Goal: Information Seeking & Learning: Check status

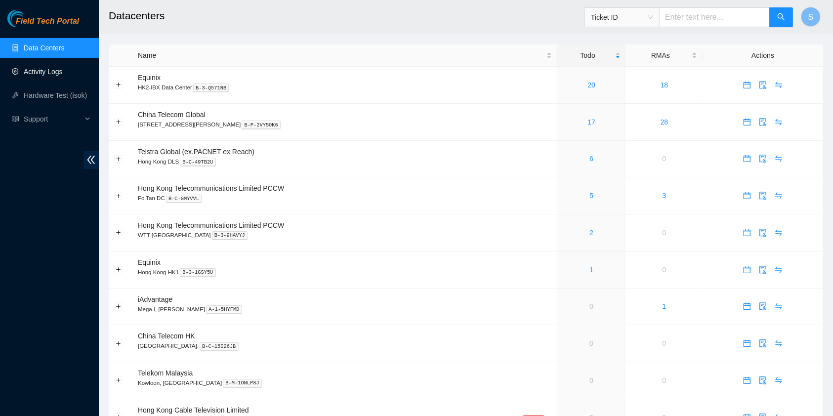
click at [48, 72] on link "Activity Logs" at bounding box center [43, 72] width 39 height 8
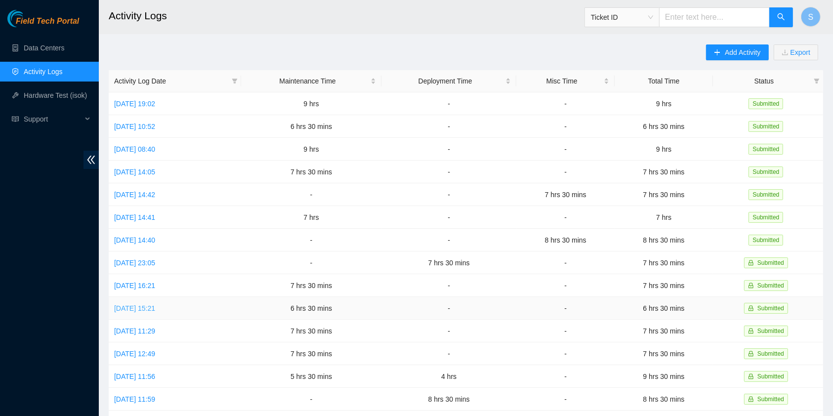
click at [142, 305] on link "[DATE] 15:21" at bounding box center [134, 309] width 41 height 8
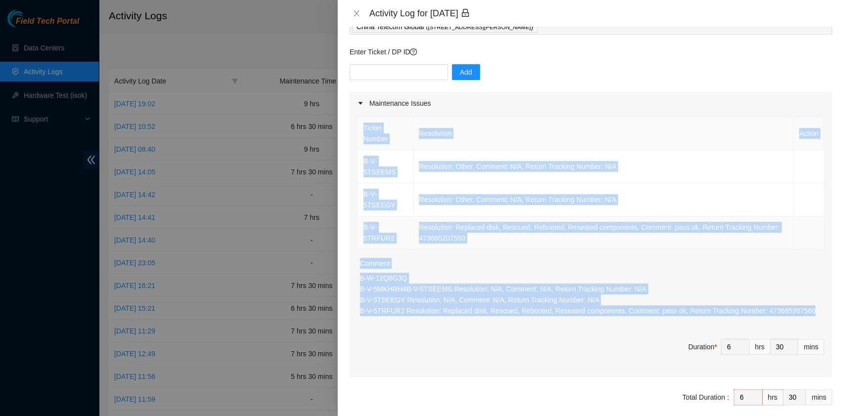
scroll to position [66, 0]
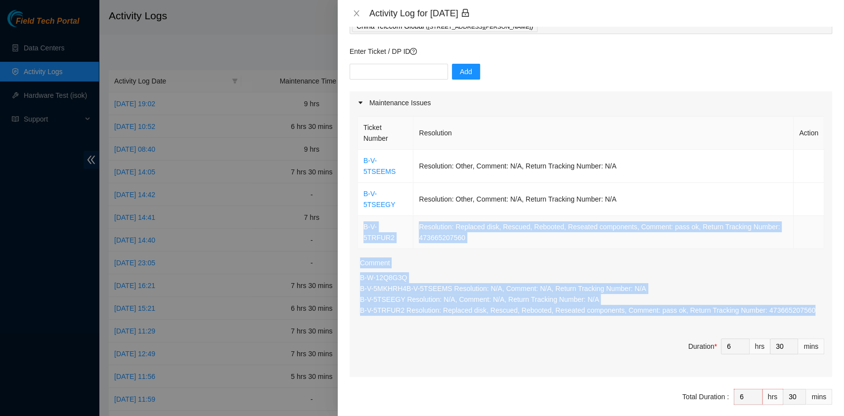
drag, startPoint x: 809, startPoint y: 299, endPoint x: 362, endPoint y: 205, distance: 457.1
click at [362, 205] on div "Ticket Number Resolution Action B-V-5TSEEMS Resolution: Other, Comment: N/A, Re…" at bounding box center [591, 245] width 482 height 263
copy div "B-V-5TRFUR2 Resolution: Replaced disk, Rescued, Rebooted, Reseated components, …"
click at [357, 11] on icon "close" at bounding box center [355, 13] width 5 height 6
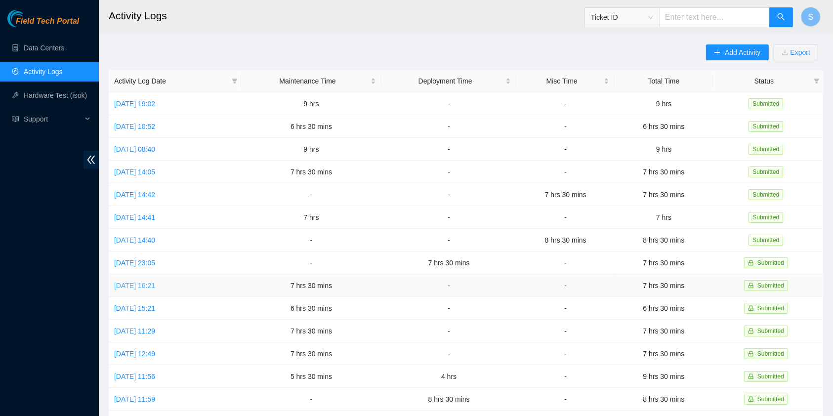
click at [143, 282] on link "[DATE] 16:21" at bounding box center [134, 286] width 41 height 8
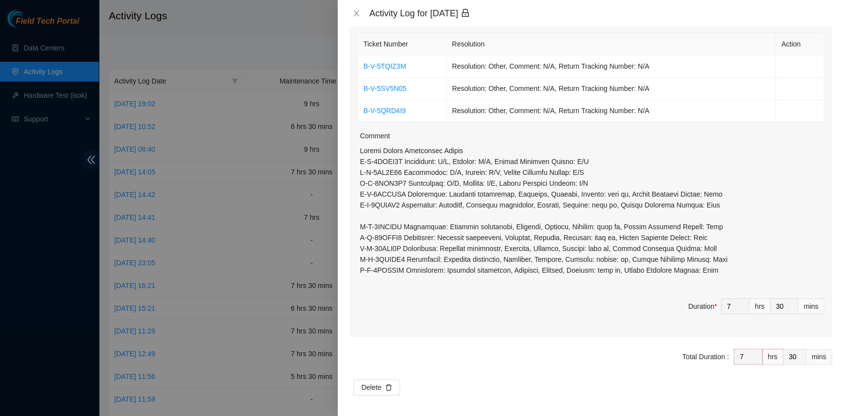
scroll to position [152, 0]
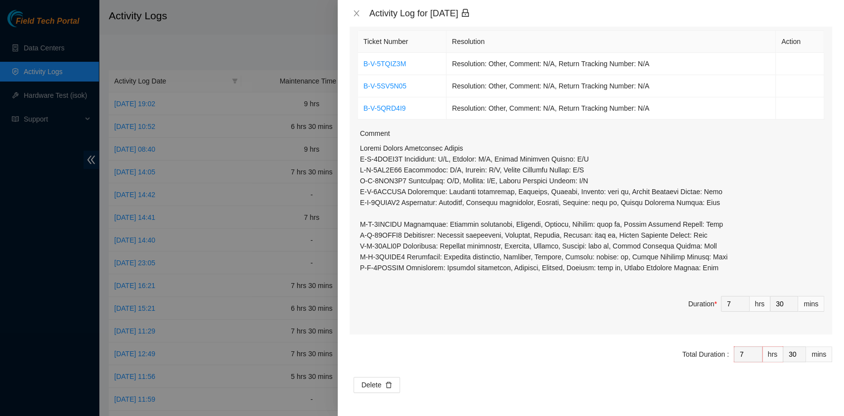
click at [613, 268] on p at bounding box center [592, 208] width 464 height 131
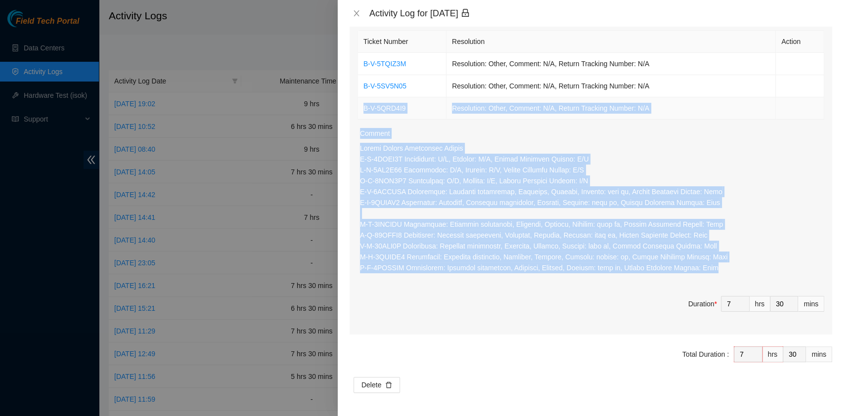
drag, startPoint x: 754, startPoint y: 268, endPoint x: 358, endPoint y: 104, distance: 428.2
click at [358, 104] on div "Ticket Number Resolution Action B-V-5TQIZ3M Resolution: Other, Comment: N/A, Re…" at bounding box center [591, 181] width 482 height 306
copy div "B-V-5QRD4I9 Resolution: Other, Comment: N/A, Return Tracking Number: N/A Commen…"
click at [356, 16] on icon "close" at bounding box center [356, 13] width 8 height 8
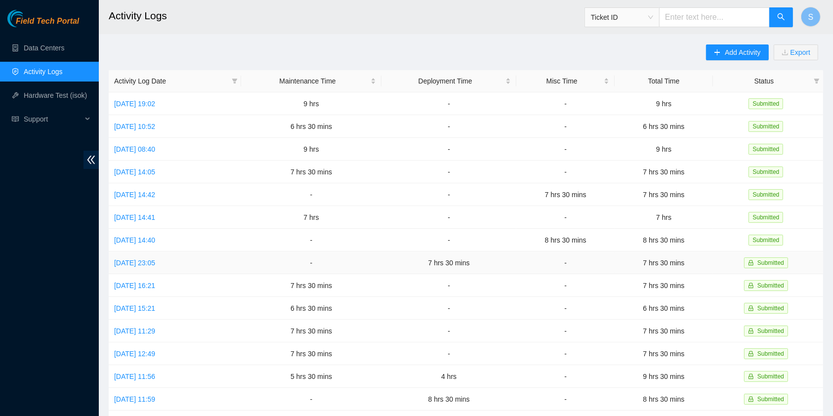
click at [157, 263] on td "[DATE] 23:05" at bounding box center [175, 263] width 132 height 23
click at [155, 259] on link "[DATE] 23:05" at bounding box center [134, 263] width 41 height 8
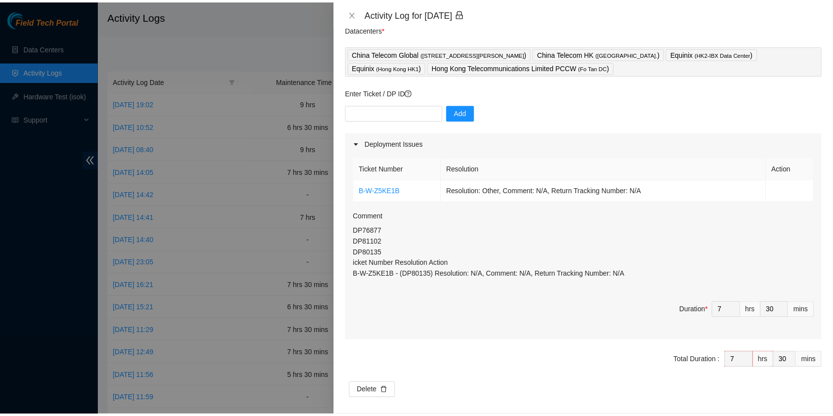
scroll to position [45, 0]
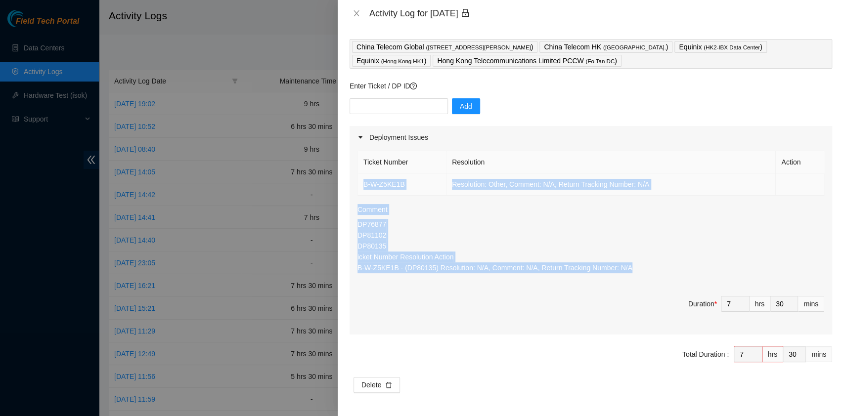
drag, startPoint x: 649, startPoint y: 264, endPoint x: 362, endPoint y: 174, distance: 300.5
click at [362, 174] on div "Ticket Number Resolution Action B-W-Z5KE1B Resolution: Other, Comment: N/A, Ret…" at bounding box center [591, 242] width 482 height 186
copy div "B-W-Z5KE1B Resolution: Other, Comment: N/A, Return Tracking Number: N/A Comment…"
click at [356, 11] on icon "close" at bounding box center [356, 13] width 8 height 8
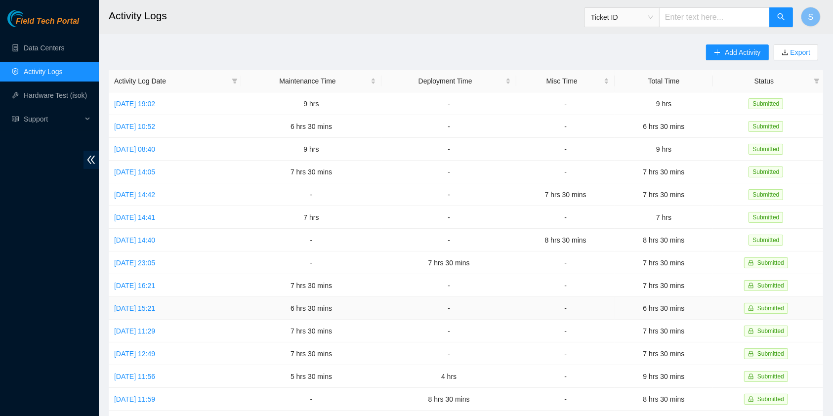
drag, startPoint x: 366, startPoint y: 307, endPoint x: 356, endPoint y: 303, distance: 11.1
click at [356, 303] on td "6 hrs 30 mins" at bounding box center [311, 308] width 140 height 23
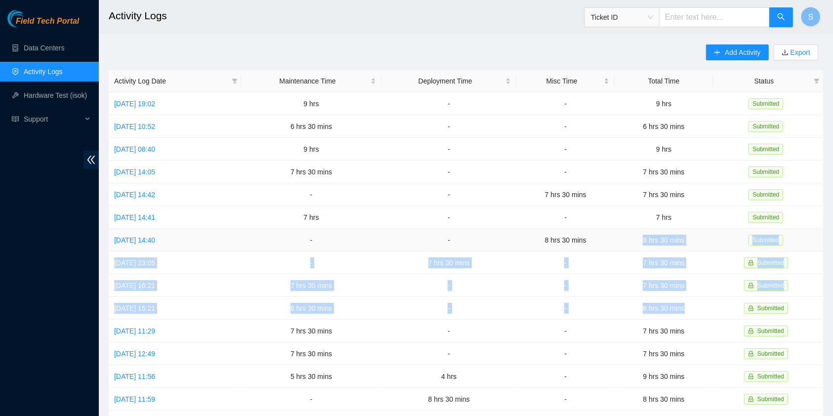
drag, startPoint x: 705, startPoint y: 306, endPoint x: 645, endPoint y: 245, distance: 86.7
click at [645, 245] on tbody "[DATE] 19:02 9 hrs - - 9 hrs Submitted [DATE] 10:52 6 hrs 30 mins - - 6 hrs 30 …" at bounding box center [466, 319] width 715 height 455
click at [813, 16] on span "S" at bounding box center [811, 17] width 5 height 12
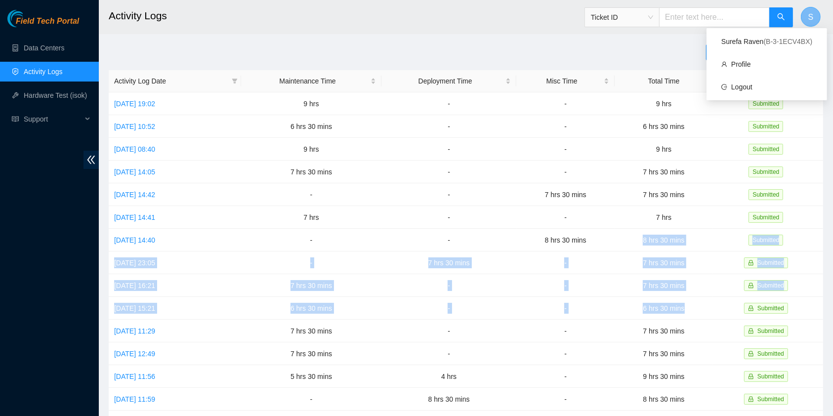
click at [813, 16] on span "S" at bounding box center [811, 17] width 5 height 12
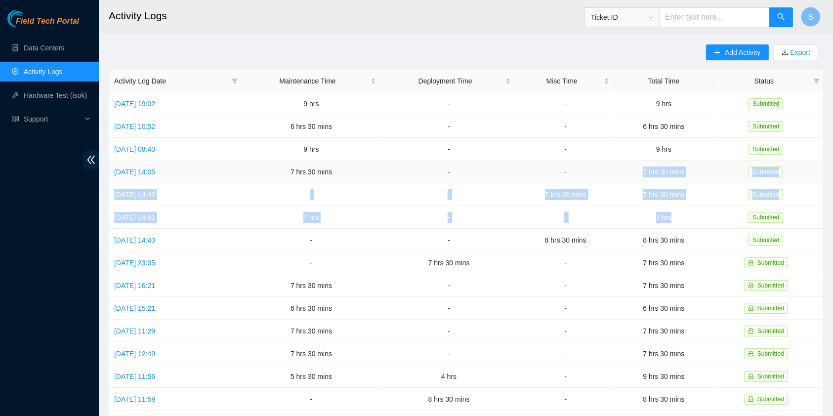
drag, startPoint x: 689, startPoint y: 212, endPoint x: 645, endPoint y: 176, distance: 56.5
click at [645, 176] on tbody "[DATE] 19:02 9 hrs - - 9 hrs Submitted [DATE] 10:52 6 hrs 30 mins - - 6 hrs 30 …" at bounding box center [466, 319] width 715 height 455
click at [810, 13] on span "S" at bounding box center [811, 17] width 5 height 12
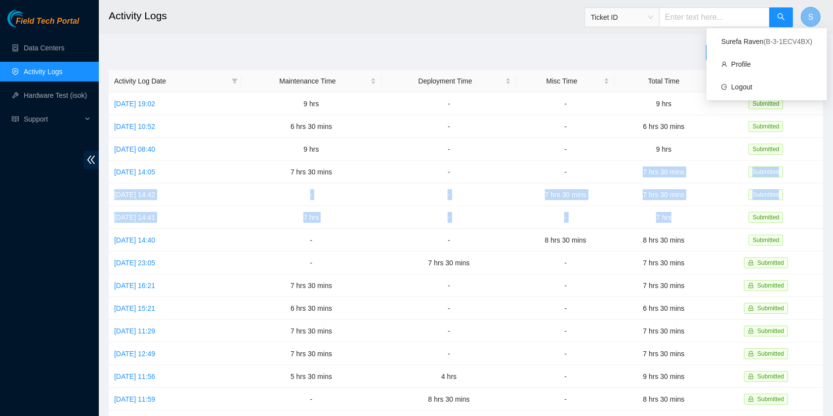
click at [810, 13] on span "S" at bounding box center [811, 17] width 5 height 12
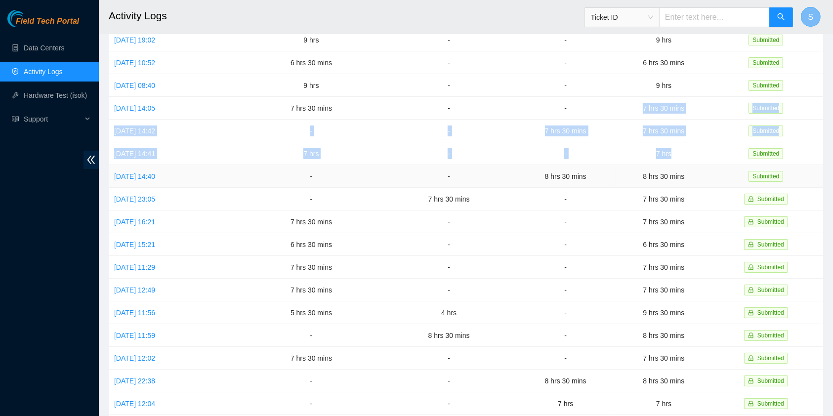
scroll to position [65, 0]
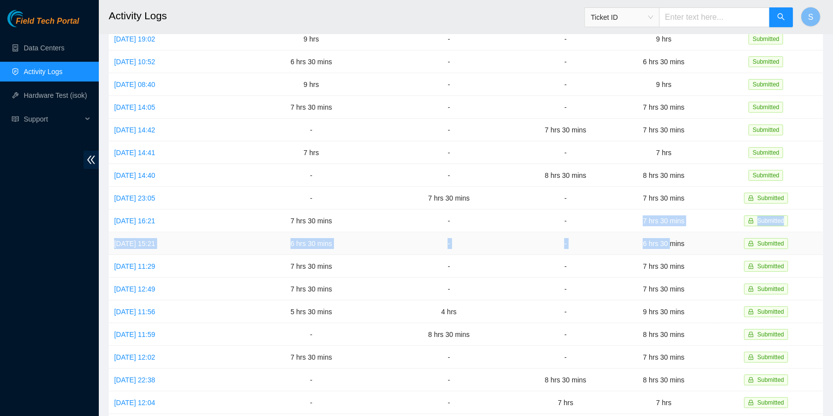
drag, startPoint x: 649, startPoint y: 219, endPoint x: 679, endPoint y: 240, distance: 37.2
click at [679, 240] on tbody "[DATE] 19:02 9 hrs - - 9 hrs Submitted [DATE] 10:52 6 hrs 30 mins - - 6 hrs 30 …" at bounding box center [466, 255] width 715 height 455
click at [815, 10] on button "S" at bounding box center [811, 17] width 20 height 20
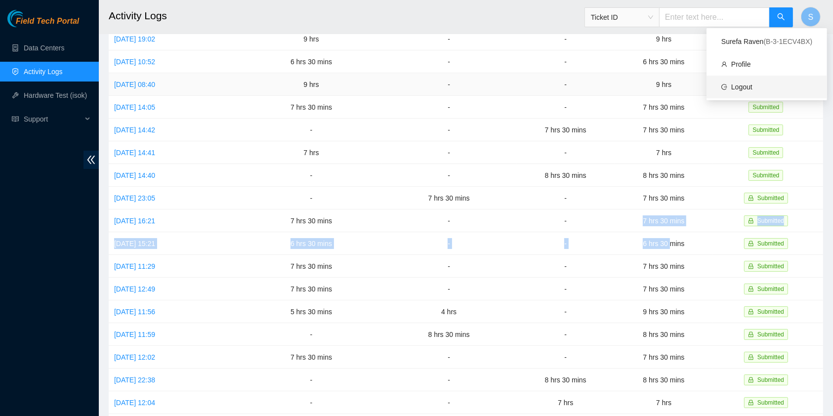
drag, startPoint x: 762, startPoint y: 85, endPoint x: 703, endPoint y: 87, distance: 58.9
click at [753, 85] on link "Logout" at bounding box center [742, 87] width 21 height 8
